Goal: Transaction & Acquisition: Purchase product/service

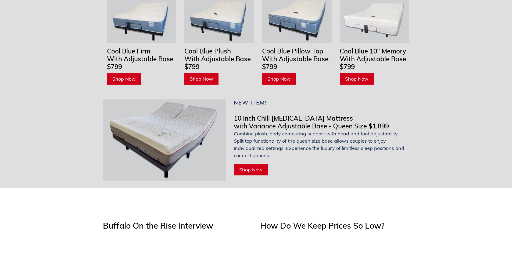
scroll to position [1704, 0]
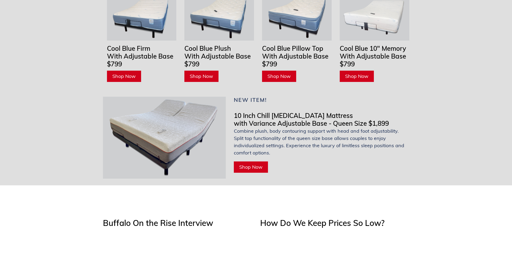
click at [246, 164] on span "Shop Now" at bounding box center [250, 167] width 23 height 6
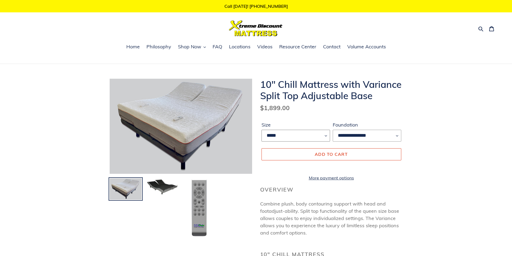
click at [319, 136] on select "*****" at bounding box center [296, 136] width 69 height 12
click at [319, 133] on select "*****" at bounding box center [296, 136] width 69 height 12
